Goal: Transaction & Acquisition: Purchase product/service

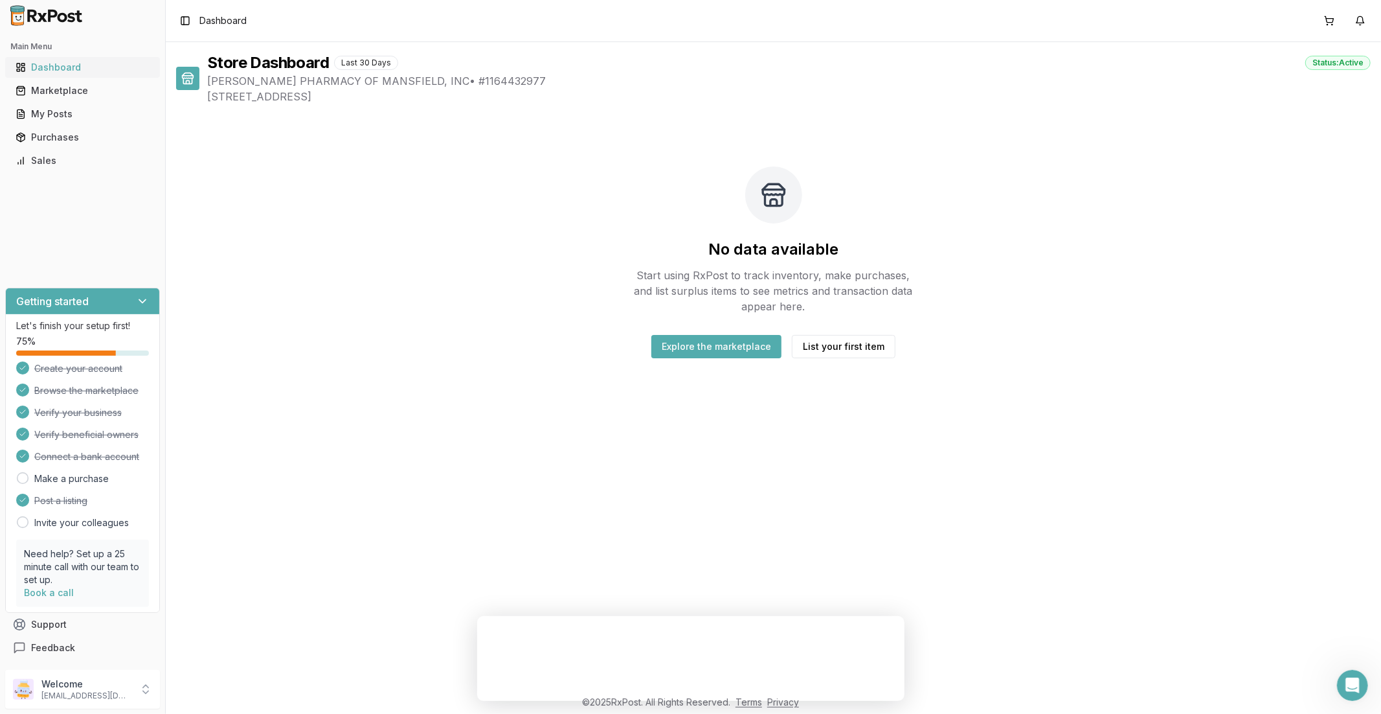
click at [55, 70] on div "Dashboard" at bounding box center [83, 67] width 134 height 13
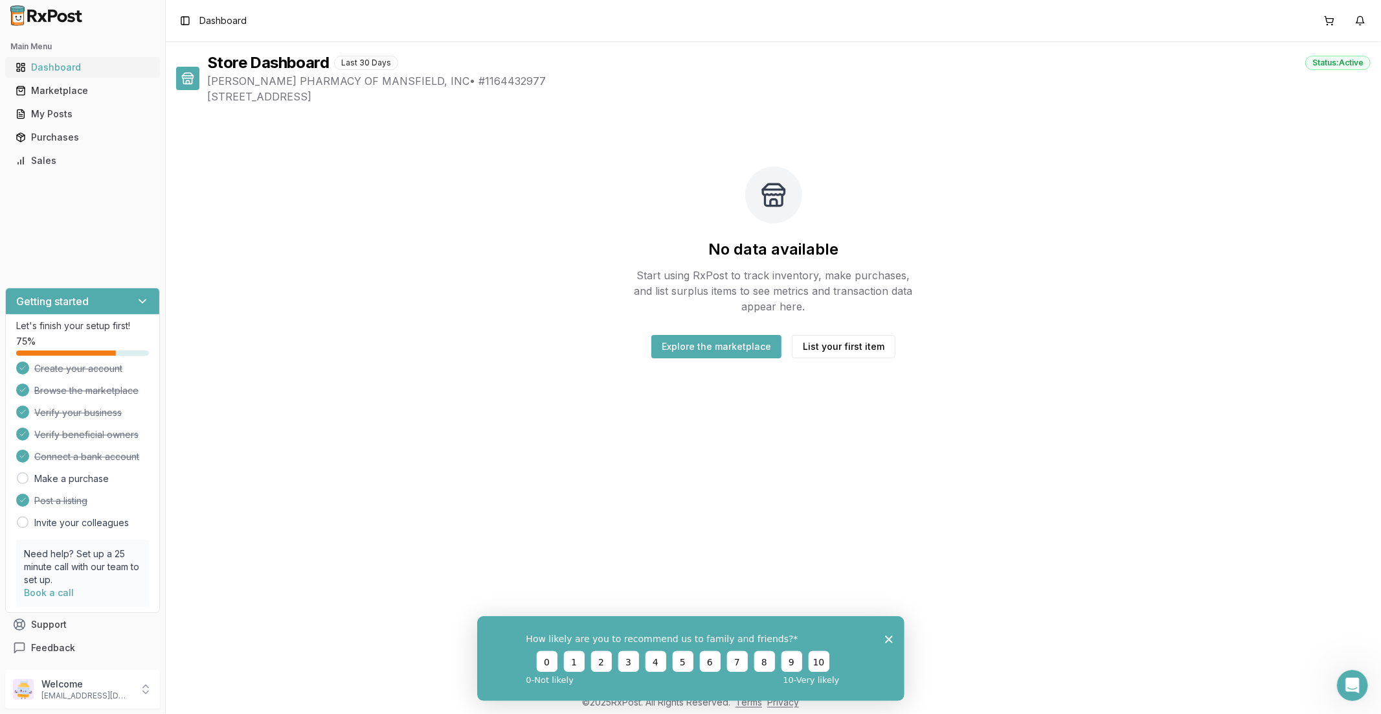
click at [44, 59] on link "Dashboard" at bounding box center [82, 67] width 144 height 23
click at [48, 69] on div "Dashboard" at bounding box center [83, 67] width 134 height 13
click at [54, 89] on div "Marketplace" at bounding box center [83, 90] width 134 height 13
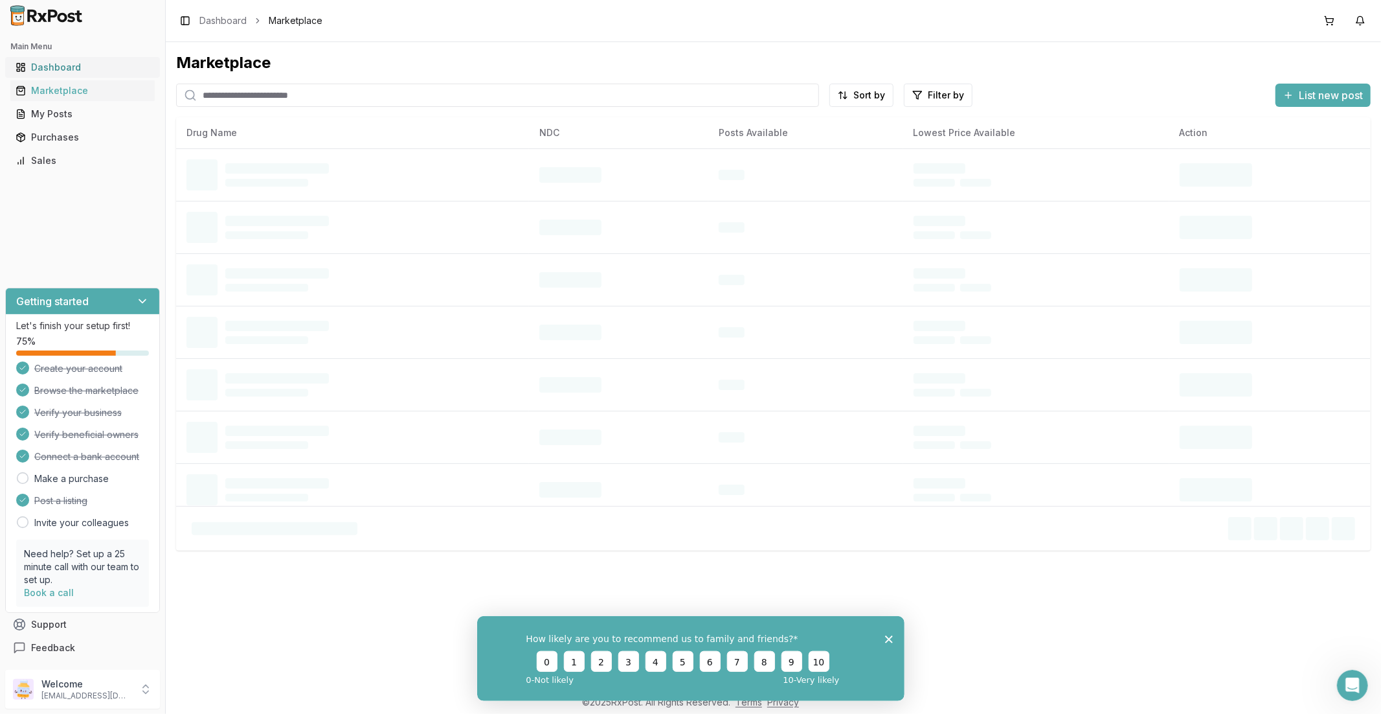
click at [58, 69] on div "Dashboard" at bounding box center [83, 67] width 134 height 13
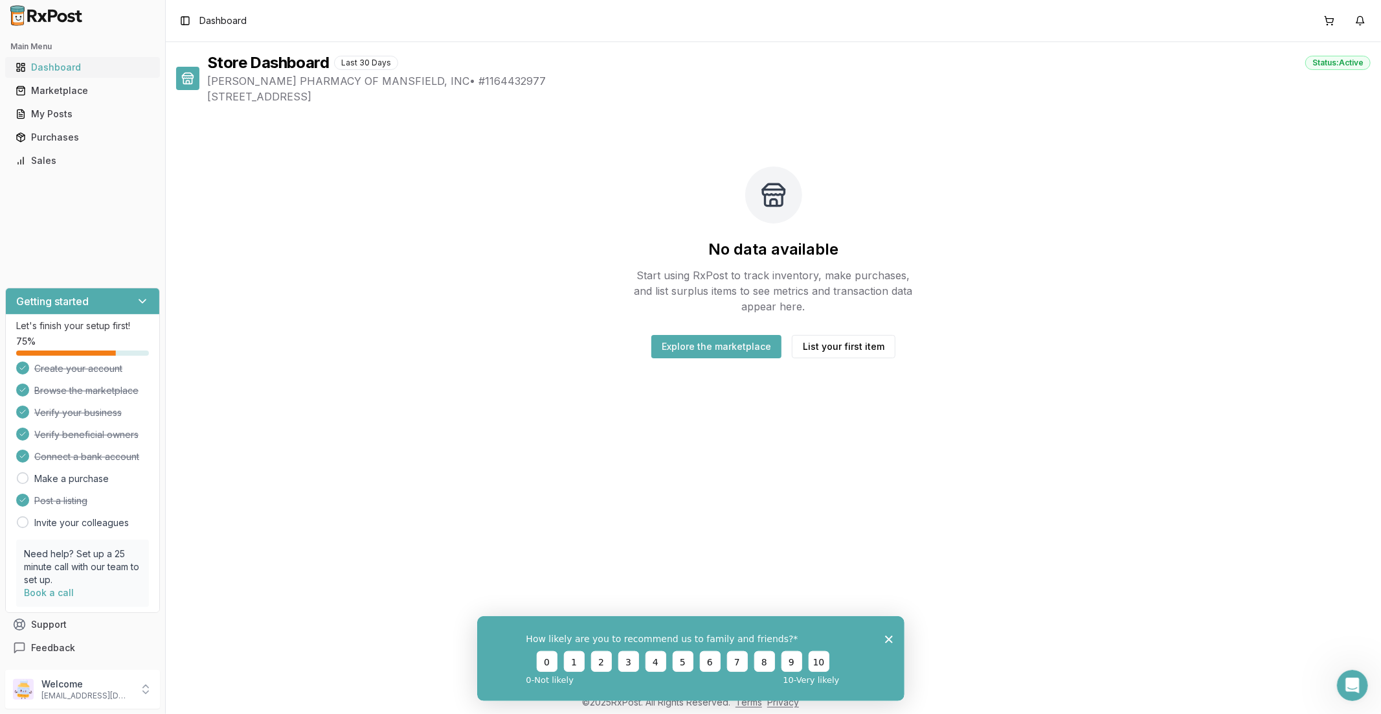
click at [58, 69] on div "Dashboard" at bounding box center [83, 67] width 134 height 13
click at [61, 92] on div "Marketplace" at bounding box center [83, 90] width 134 height 13
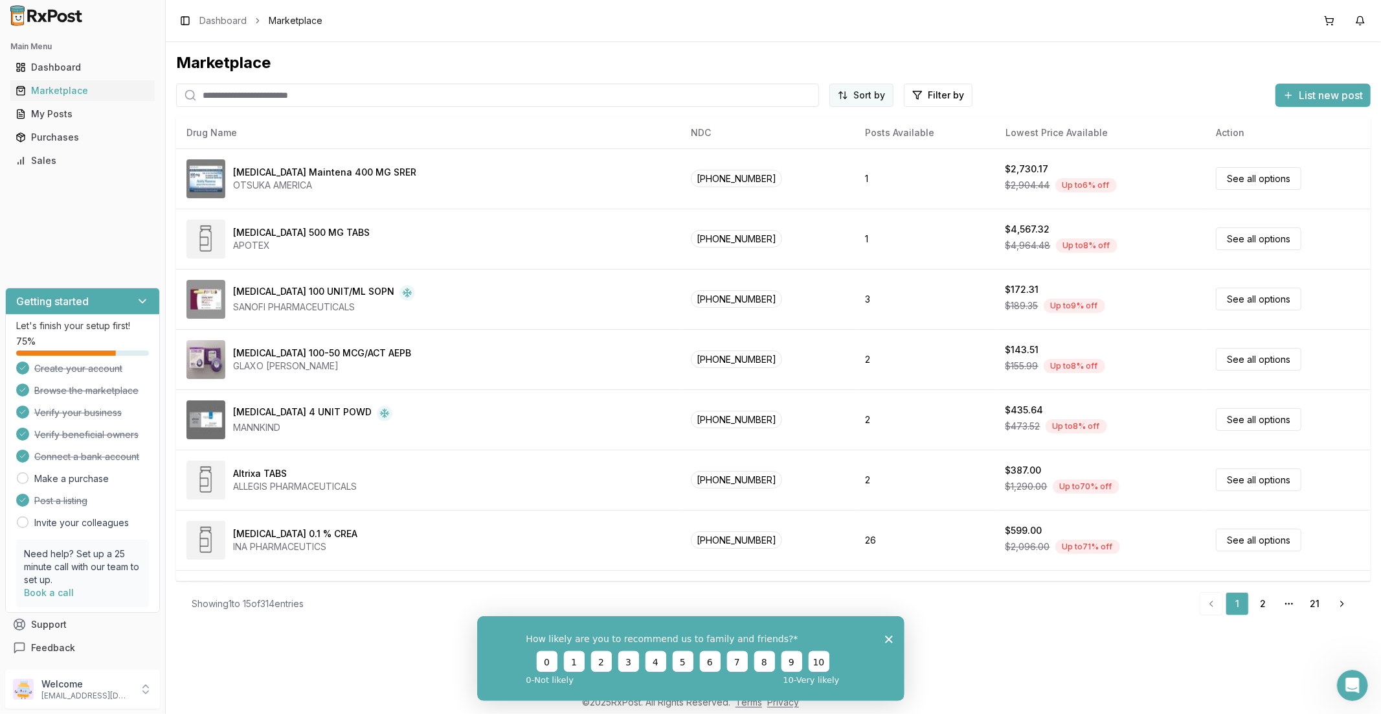
click at [861, 101] on html "Main Menu Dashboard Marketplace My Posts Purchases Sales Getting started Let's …" at bounding box center [690, 357] width 1381 height 714
click at [852, 166] on div "Price: High to Low" at bounding box center [830, 164] width 123 height 21
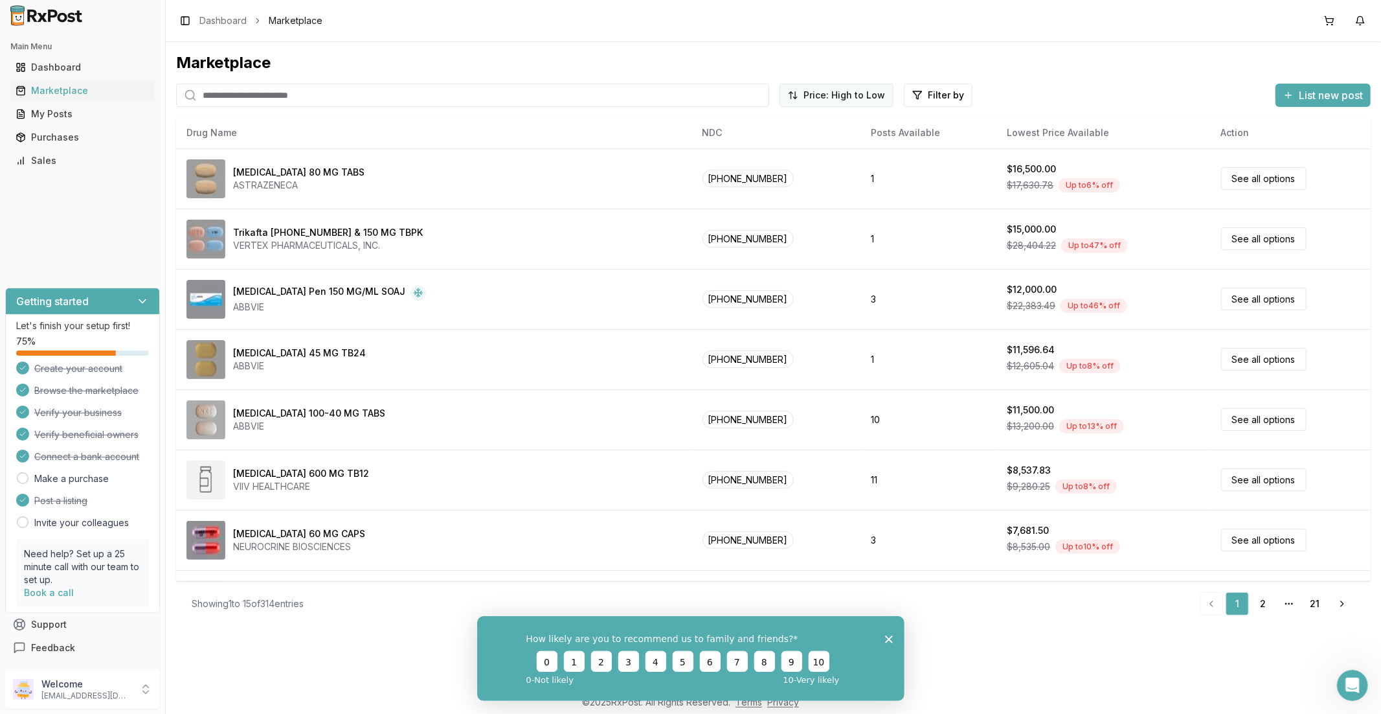
click at [844, 98] on html "Main Menu Dashboard Marketplace My Posts Purchases Sales Getting started Let's …" at bounding box center [690, 357] width 1381 height 714
click at [899, 282] on html "Main Menu Dashboard Marketplace My Posts Purchases Sales Getting started Let's …" at bounding box center [690, 357] width 1381 height 714
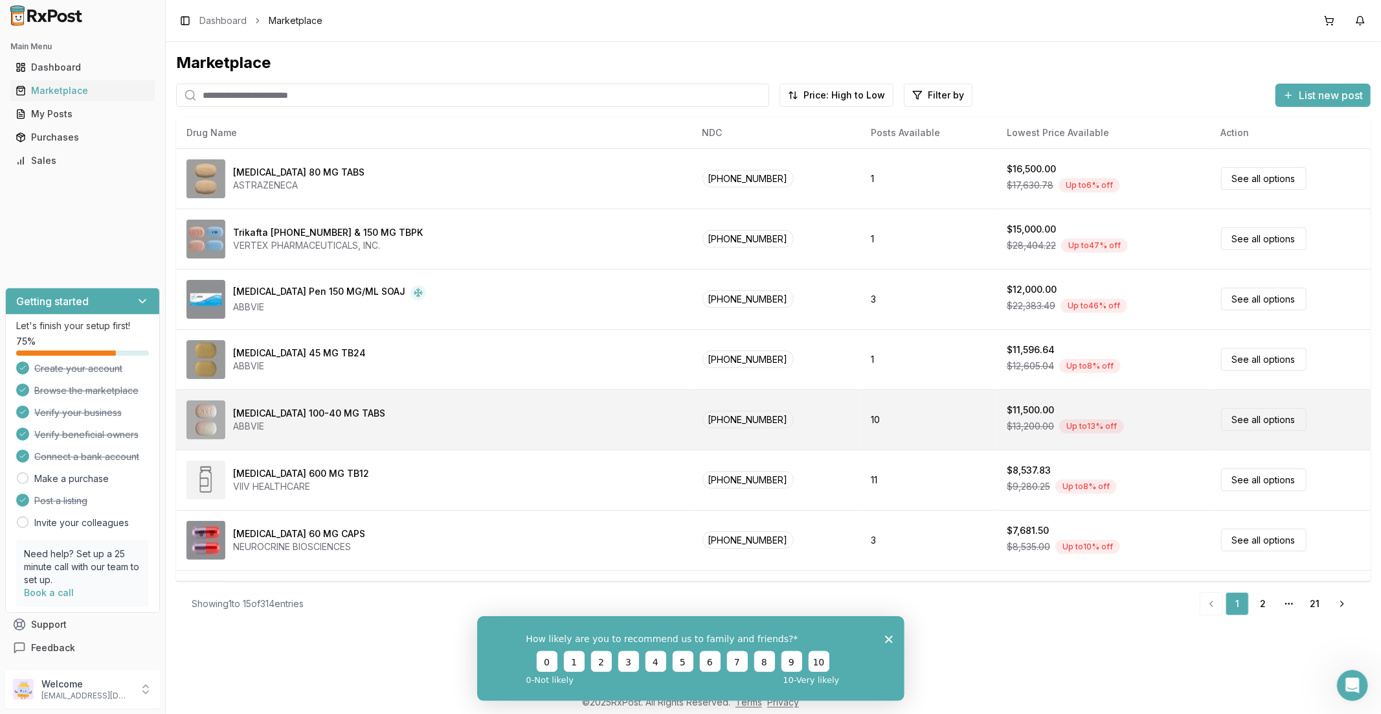
click at [1263, 417] on link "See all options" at bounding box center [1263, 419] width 85 height 23
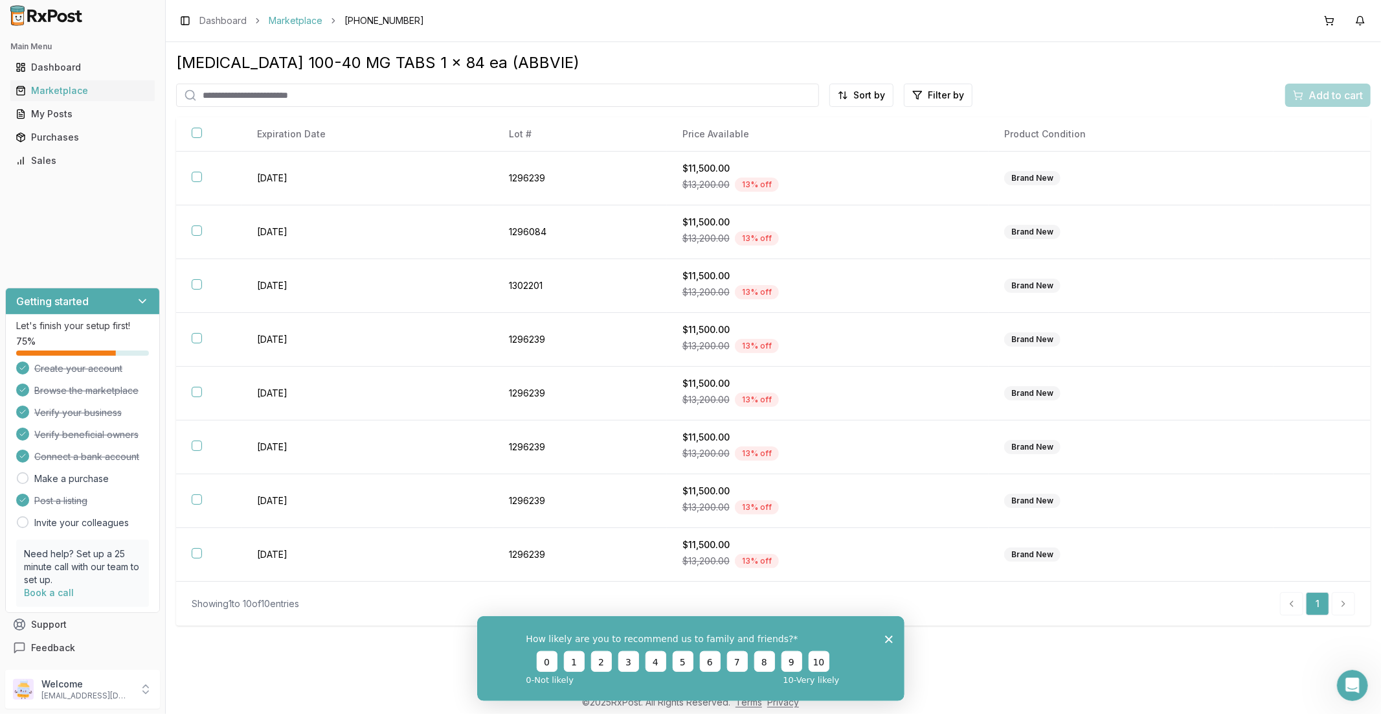
click at [301, 18] on link "Marketplace" at bounding box center [296, 20] width 54 height 13
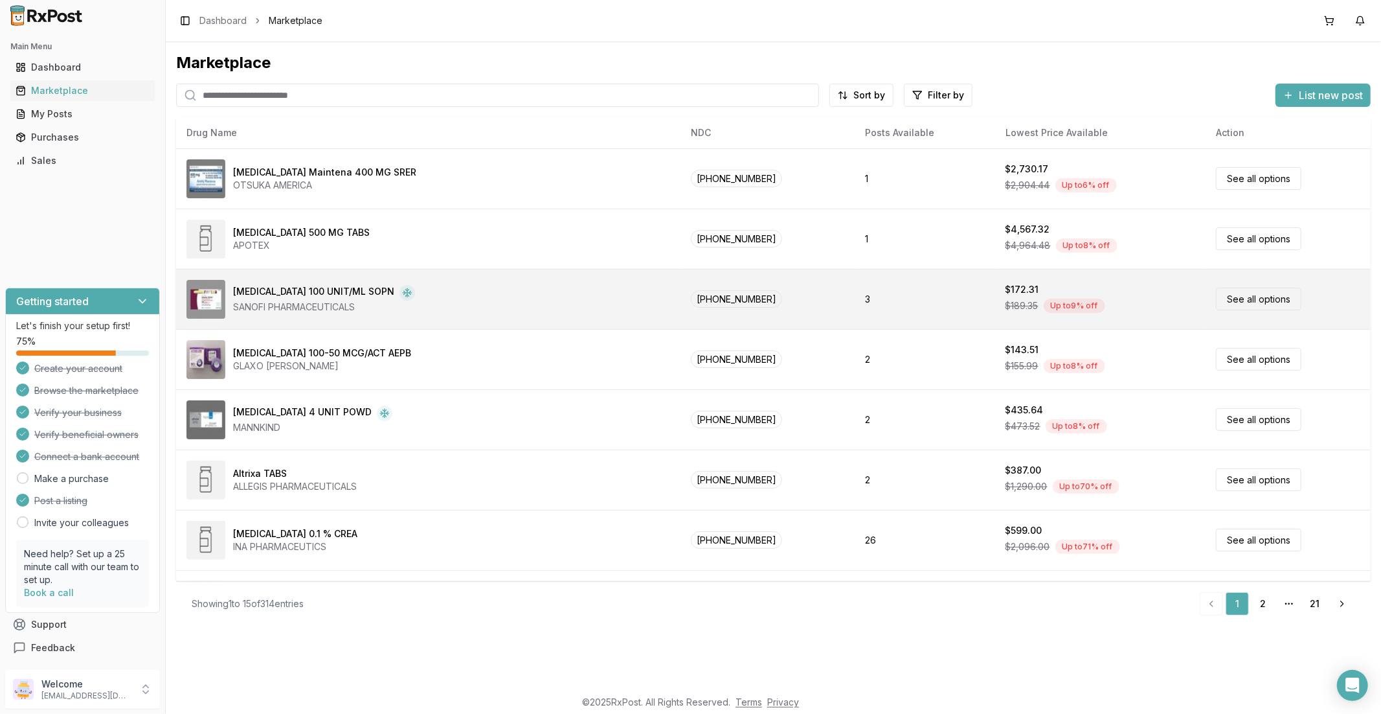
click at [579, 294] on div "[MEDICAL_DATA] 100 UNIT/ML SOPN SANOFI PHARMACEUTICALS" at bounding box center [428, 299] width 484 height 39
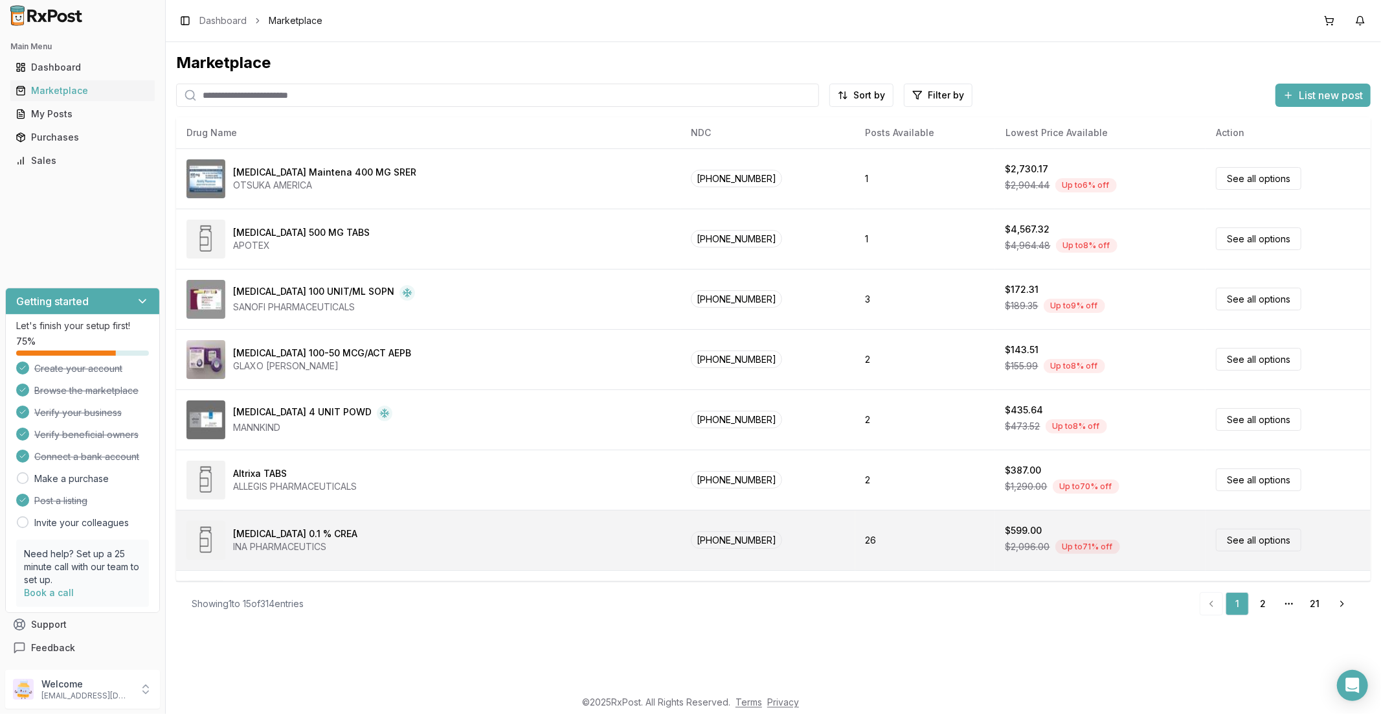
click at [855, 539] on td "26" at bounding box center [925, 540] width 140 height 60
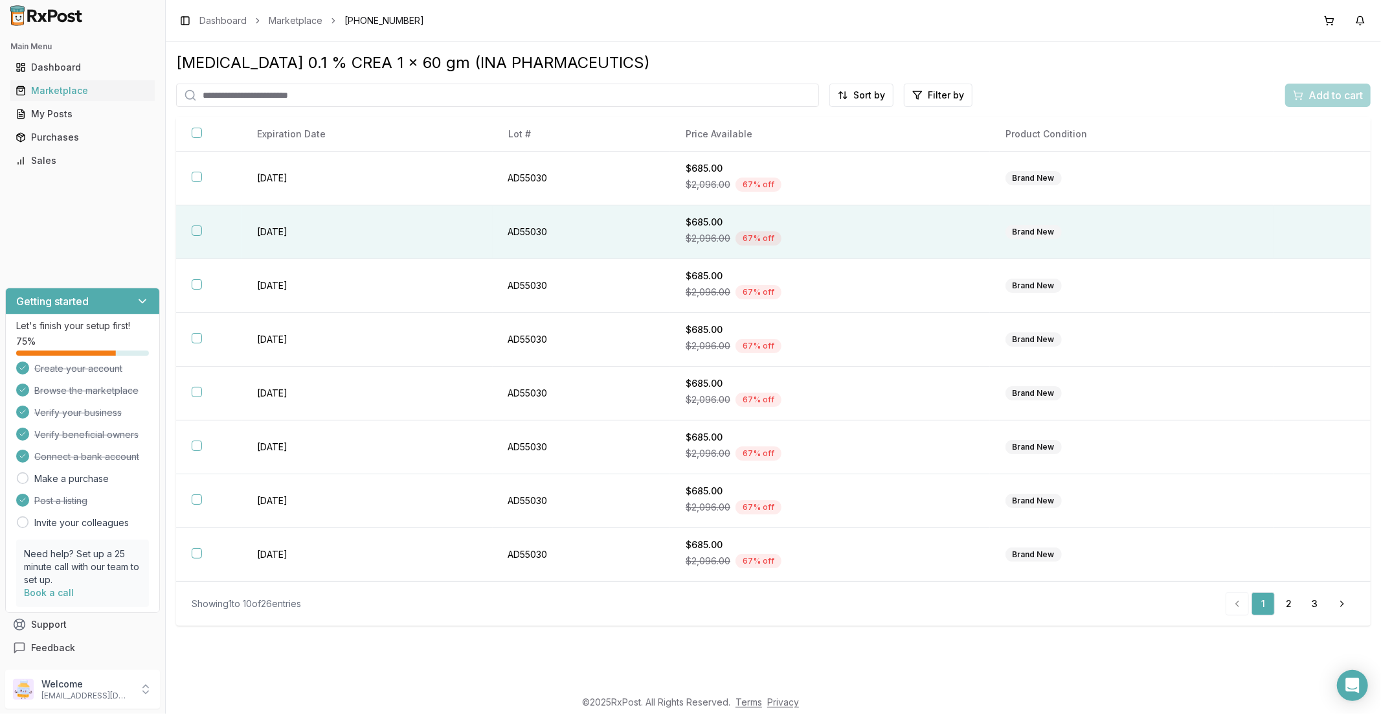
click at [1148, 251] on td "Brand New" at bounding box center [1132, 232] width 284 height 54
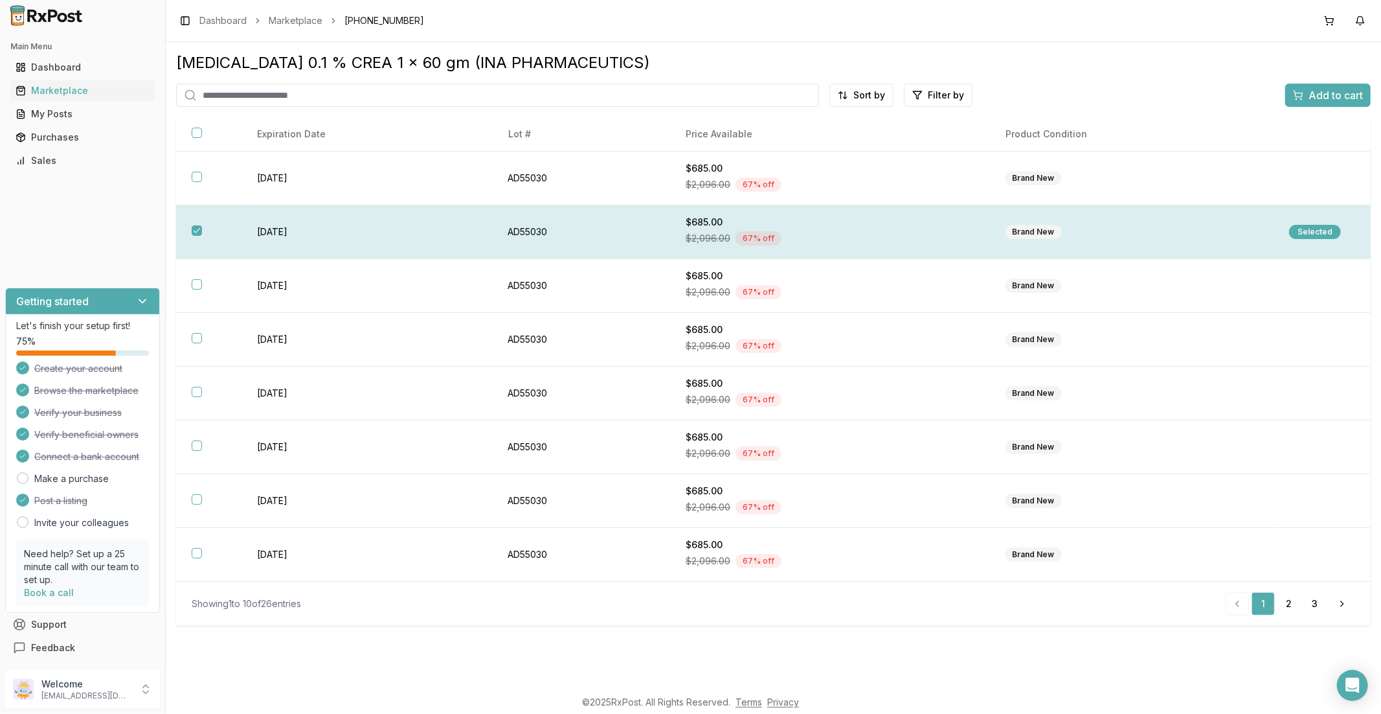
click at [201, 231] on button "button" at bounding box center [197, 230] width 10 height 10
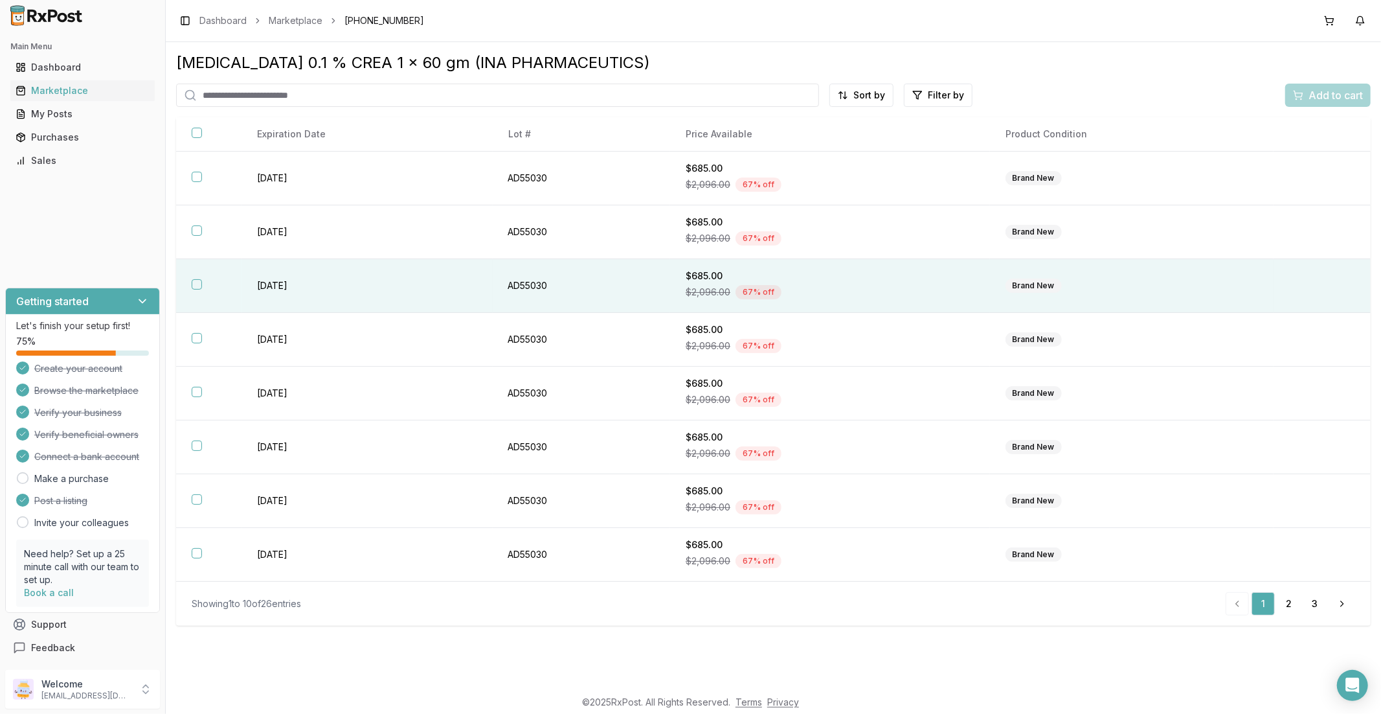
click at [1190, 307] on td "Brand New" at bounding box center [1132, 286] width 284 height 54
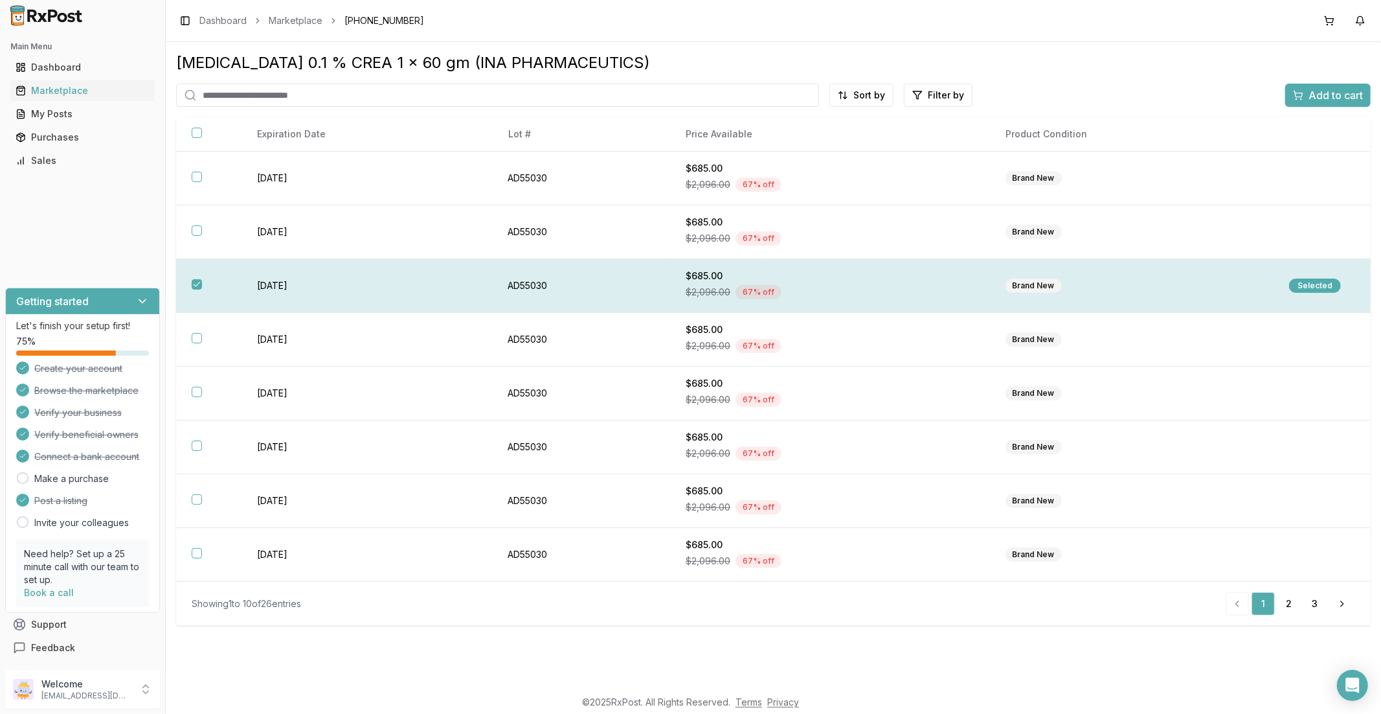
click at [1308, 288] on div "Selected" at bounding box center [1315, 285] width 52 height 14
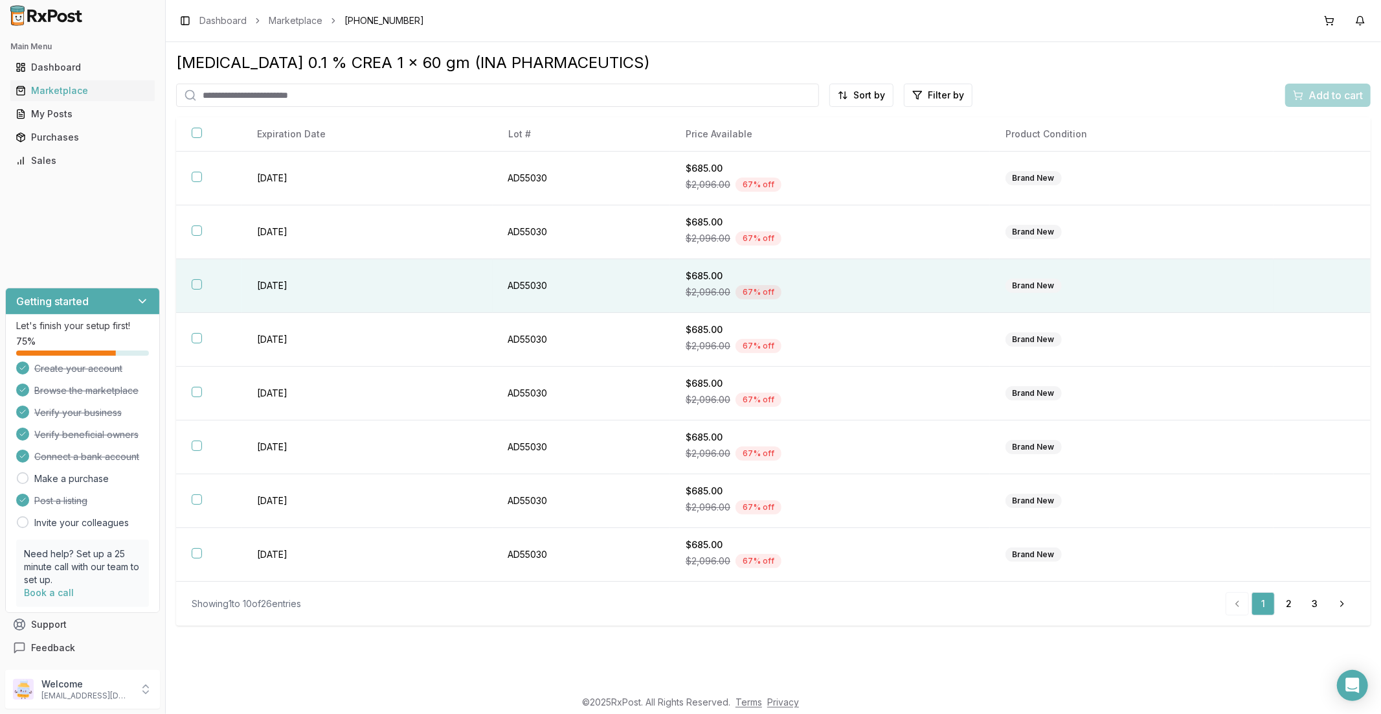
click at [1308, 289] on td at bounding box center [1322, 286] width 97 height 54
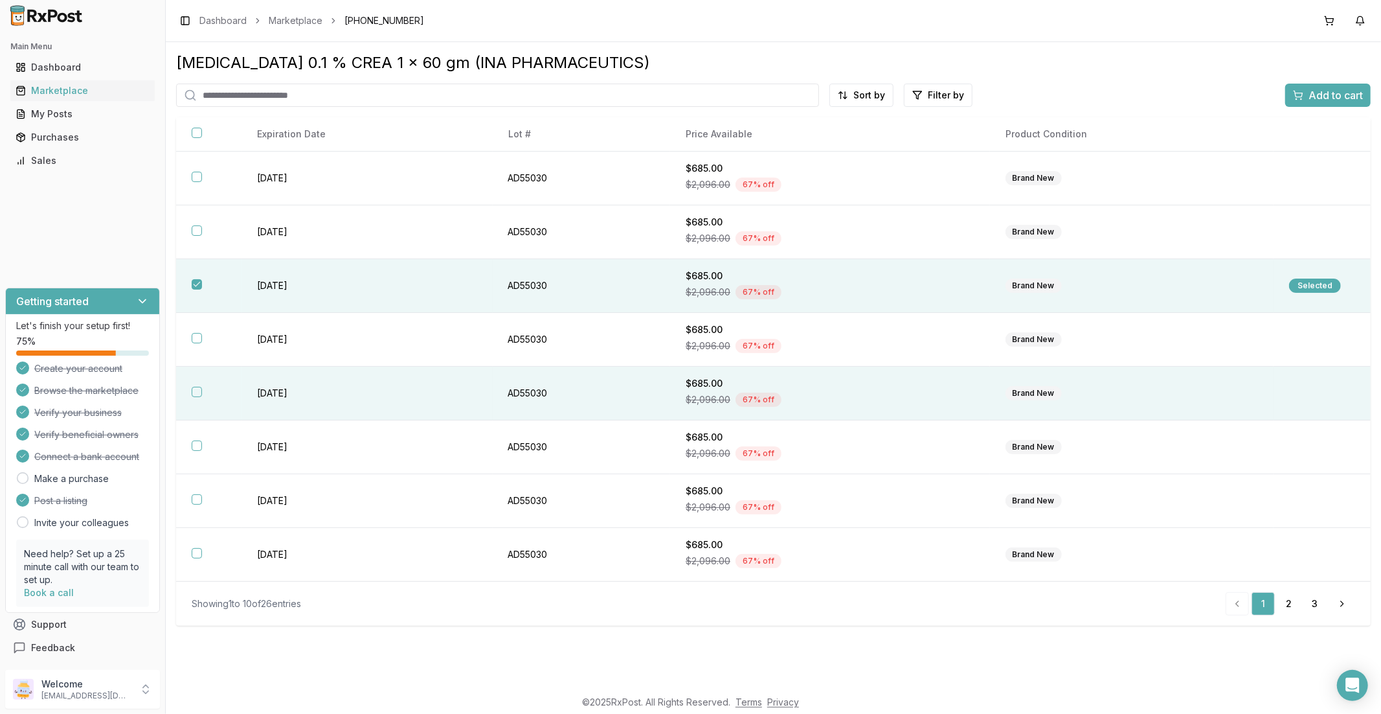
click at [199, 392] on button "button" at bounding box center [197, 392] width 10 height 10
click at [1335, 96] on span "Add to cart" at bounding box center [1336, 95] width 54 height 16
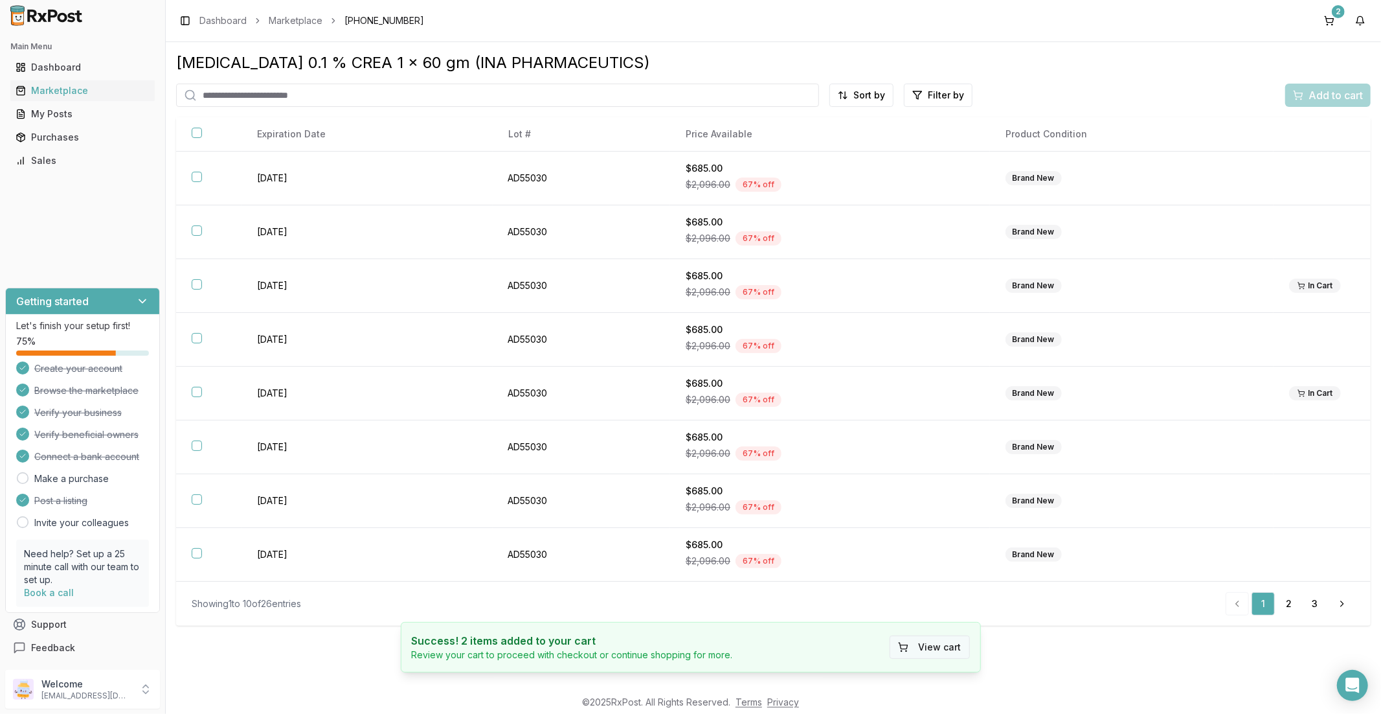
click at [938, 650] on button "View cart" at bounding box center [930, 646] width 80 height 23
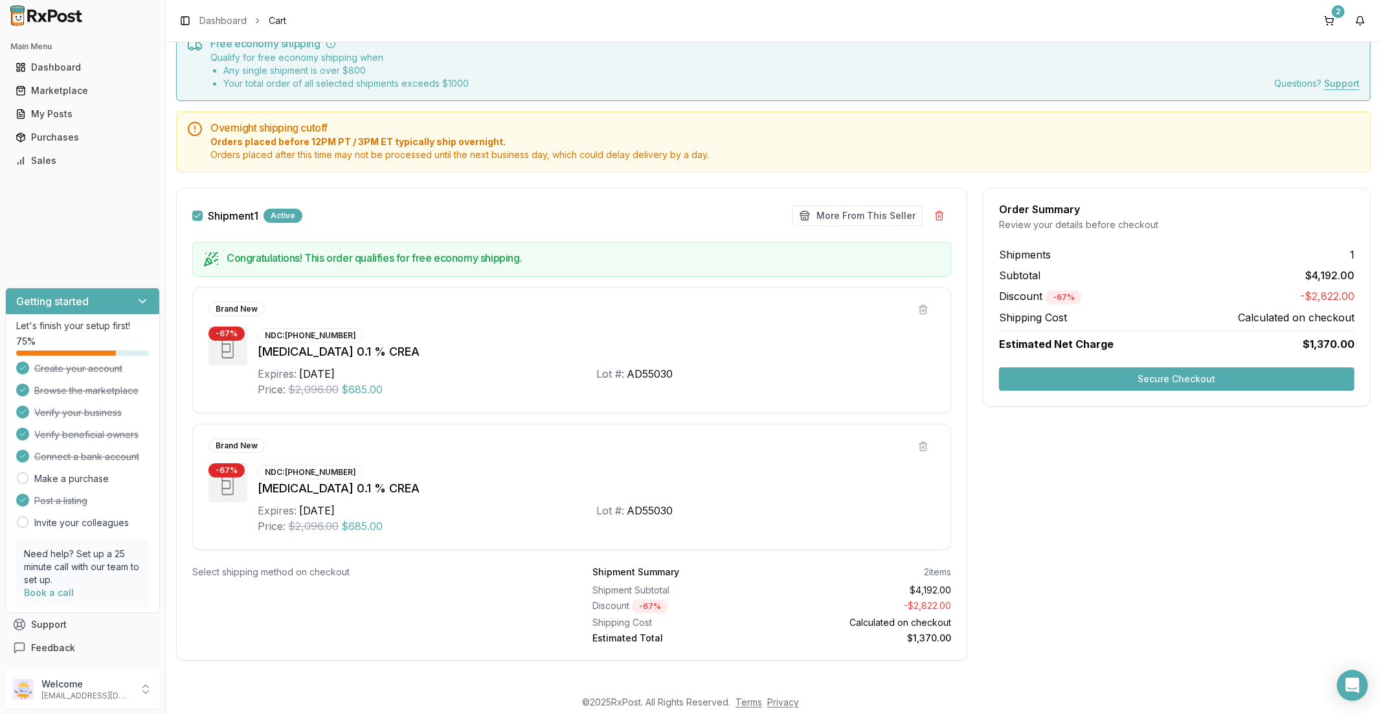
scroll to position [67, 0]
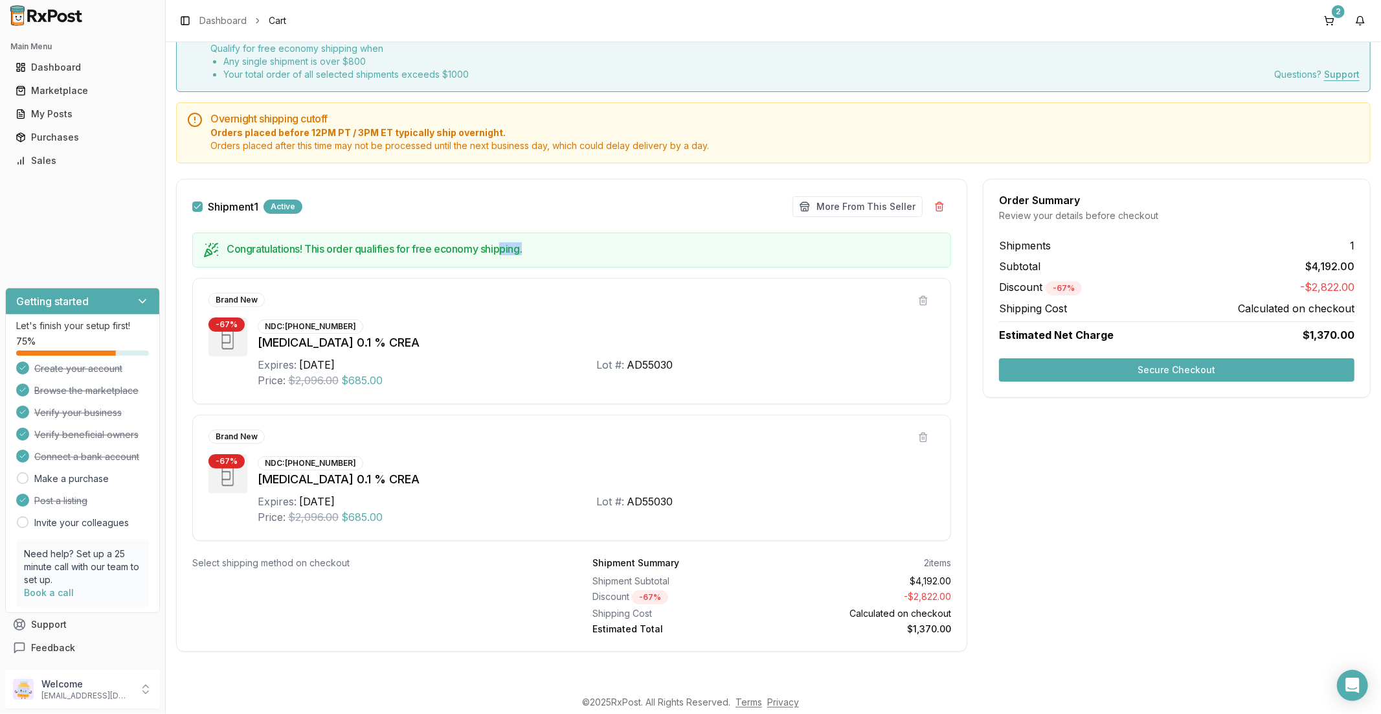
drag, startPoint x: 502, startPoint y: 250, endPoint x: 430, endPoint y: 253, distance: 72.0
click at [430, 253] on div "Congratulations! This order qualifies for free economy shipping." at bounding box center [584, 249] width 714 height 13
drag, startPoint x: 994, startPoint y: 284, endPoint x: 1049, endPoint y: 286, distance: 55.1
click at [1049, 286] on div "Shipments 1 Subtotal $4,192.00 Discount - 67 % This discount is the total savin…" at bounding box center [1177, 290] width 387 height 105
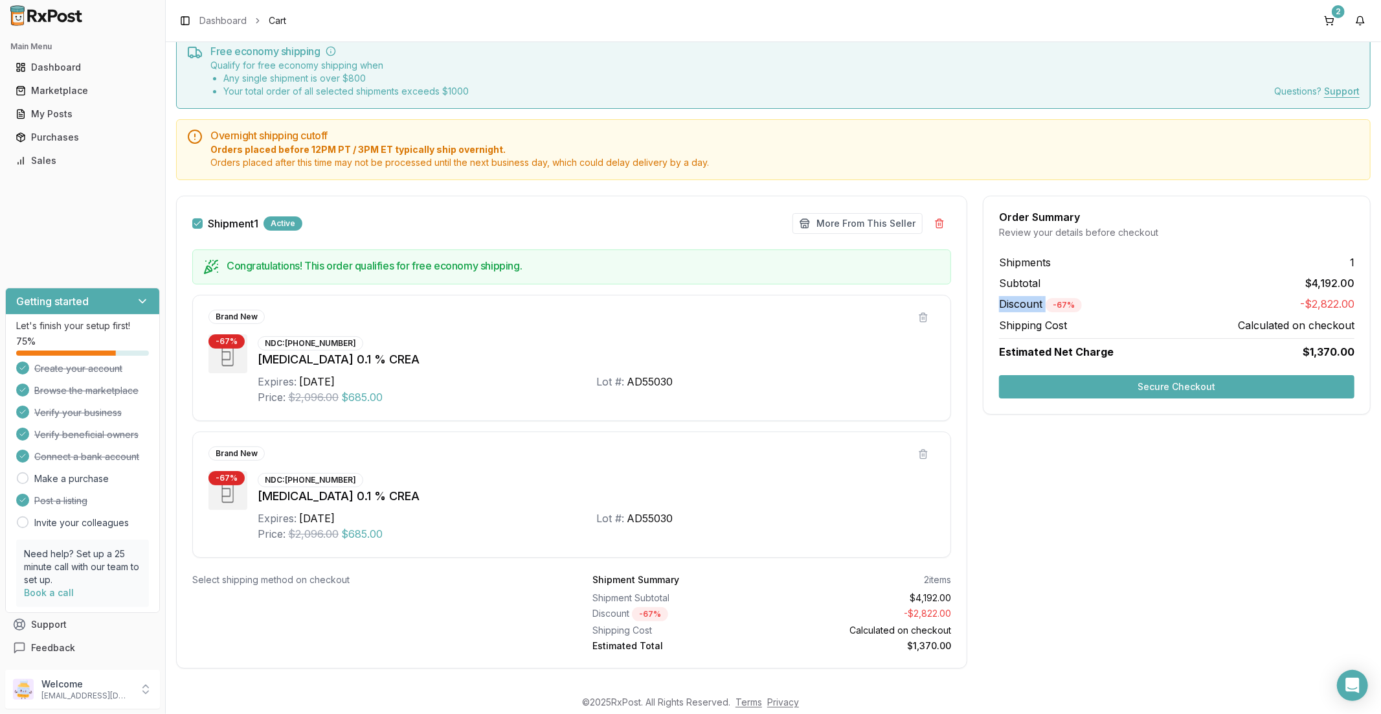
scroll to position [0, 0]
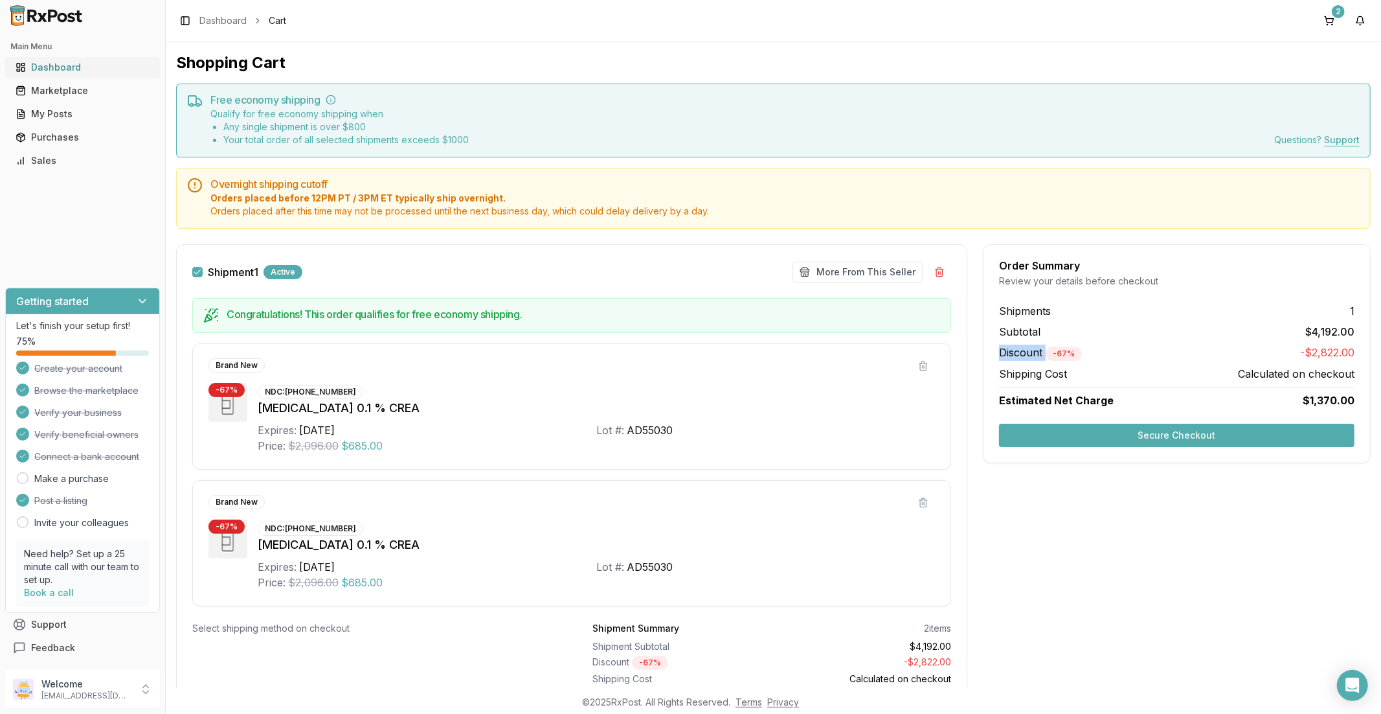
click at [40, 70] on div "Dashboard" at bounding box center [83, 67] width 134 height 13
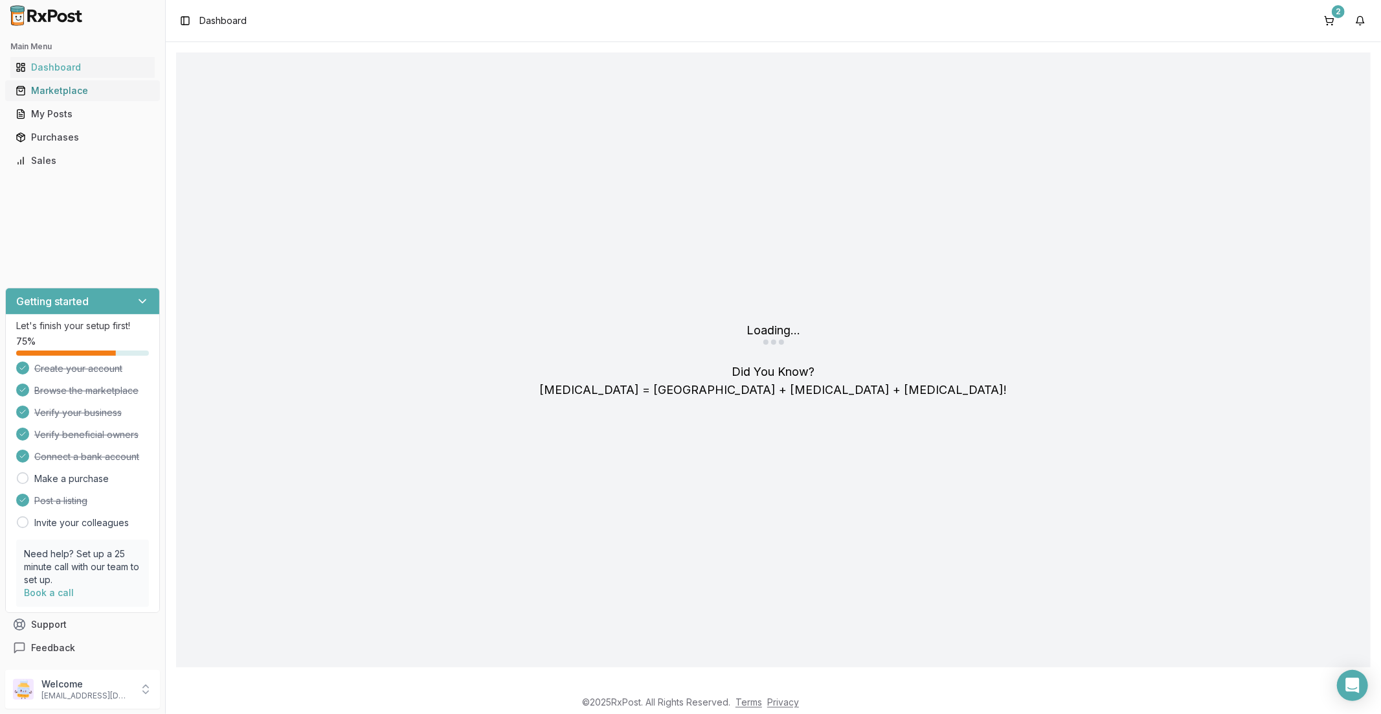
click at [47, 89] on div "Marketplace" at bounding box center [83, 90] width 134 height 13
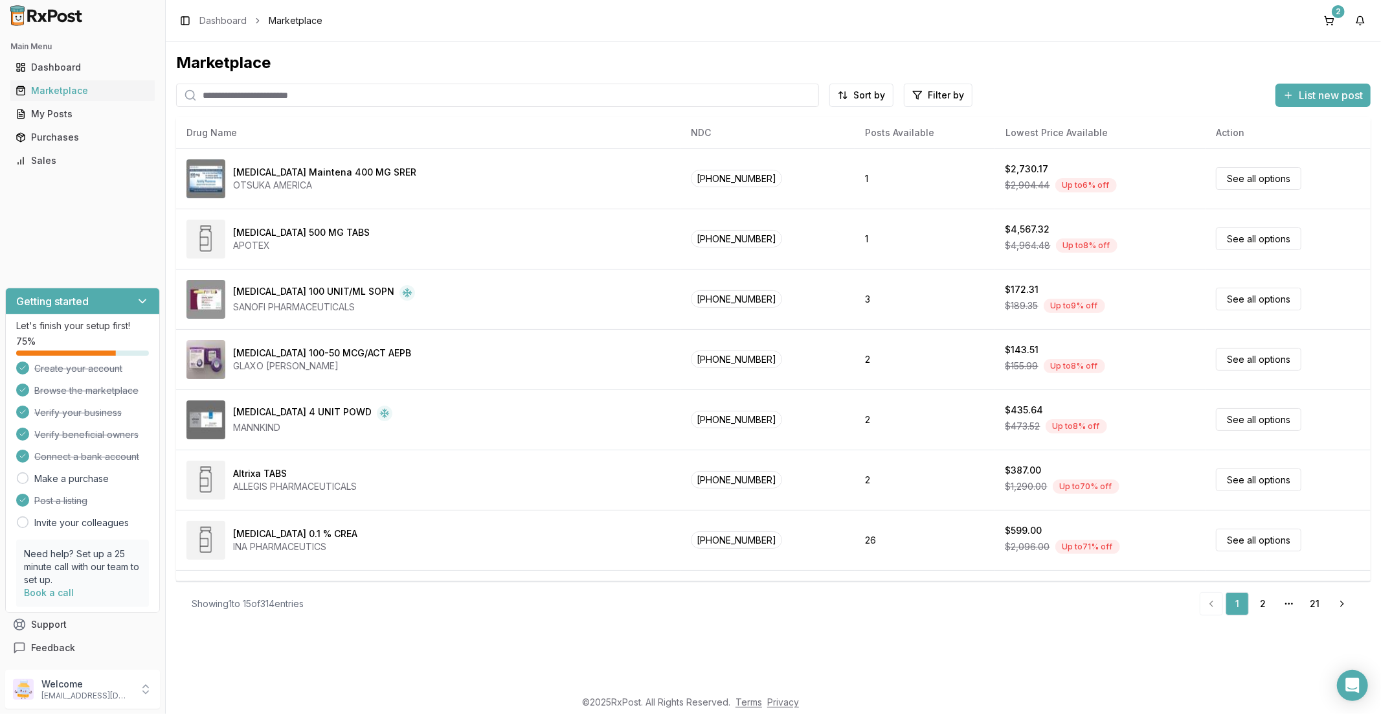
click at [1315, 101] on span "List new post" at bounding box center [1331, 95] width 64 height 16
